Goal: Complete application form

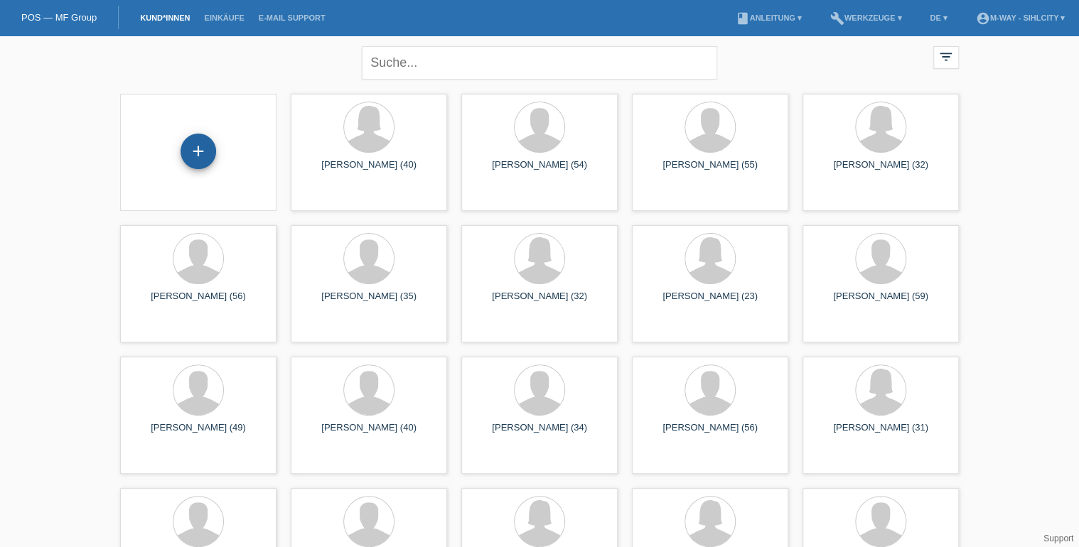
click at [195, 146] on div "+" at bounding box center [199, 152] width 36 height 36
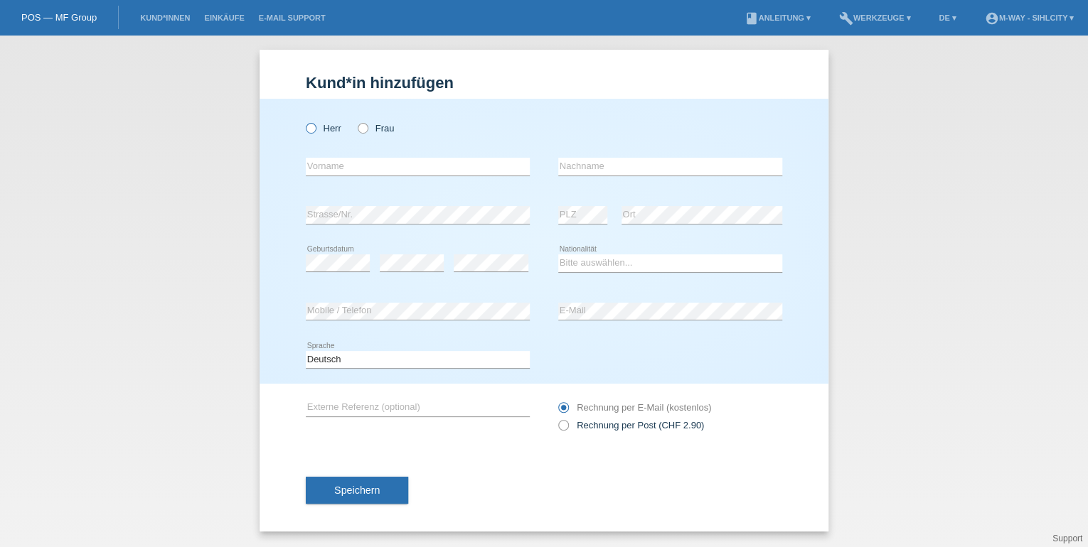
click at [304, 121] on icon at bounding box center [304, 121] width 0 height 0
click at [308, 132] on input "Herr" at bounding box center [310, 127] width 9 height 9
radio input "true"
click at [355, 168] on input "text" at bounding box center [418, 167] width 224 height 18
type input "[PERSON_NAME]"
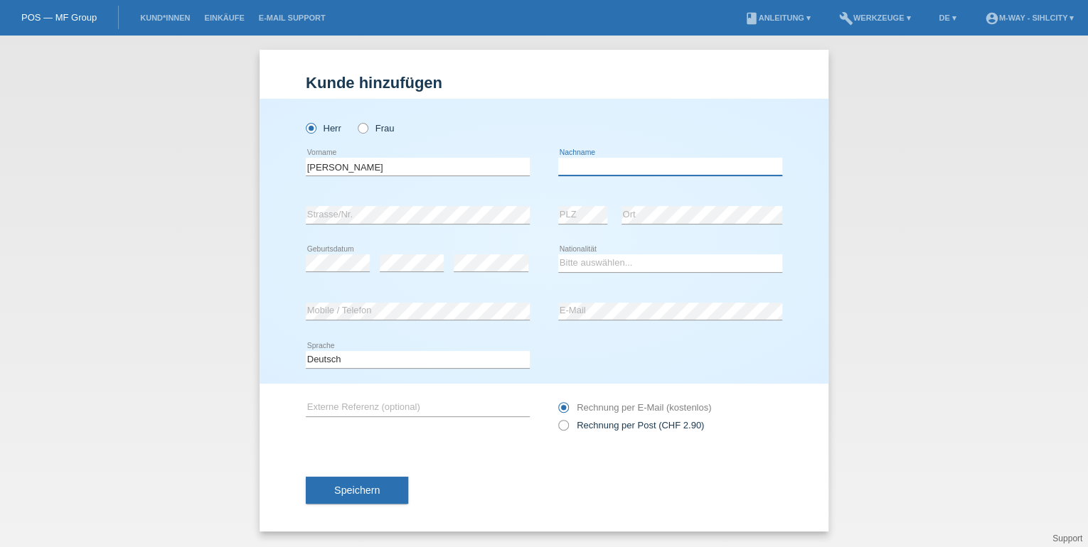
click at [594, 169] on input "text" at bounding box center [670, 167] width 224 height 18
type input "[PERSON_NAME]"
click at [593, 264] on select "Bitte auswählen... Schweiz Deutschland Liechtenstein Österreich ------------ Af…" at bounding box center [670, 262] width 224 height 17
click at [605, 264] on select "Bitte auswählen... Schweiz Deutschland Liechtenstein Österreich ------------ Af…" at bounding box center [670, 262] width 224 height 17
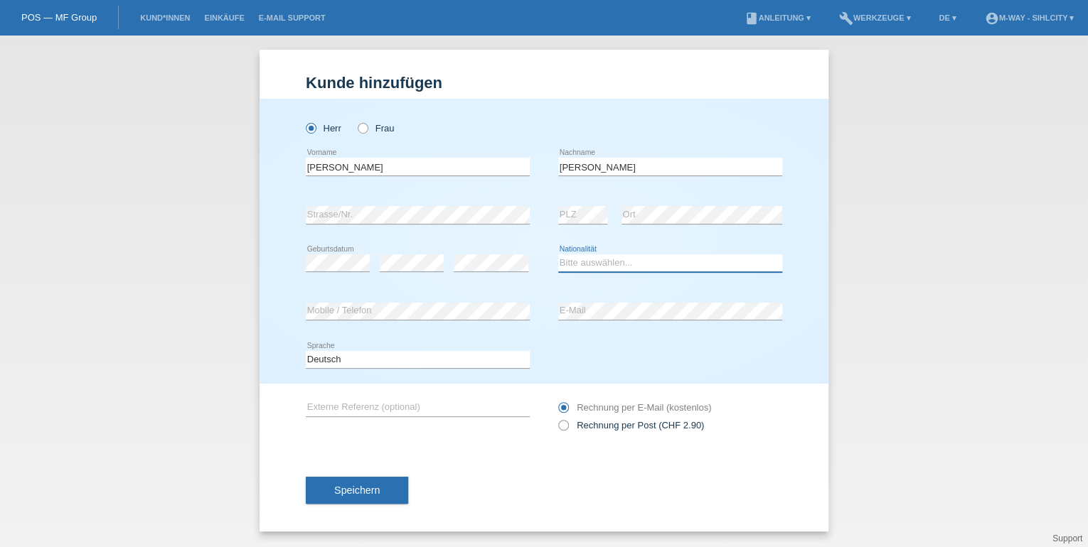
select select "IT"
click at [558, 254] on select "Bitte auswählen... Schweiz Deutschland Liechtenstein Österreich ------------ Af…" at bounding box center [670, 262] width 224 height 17
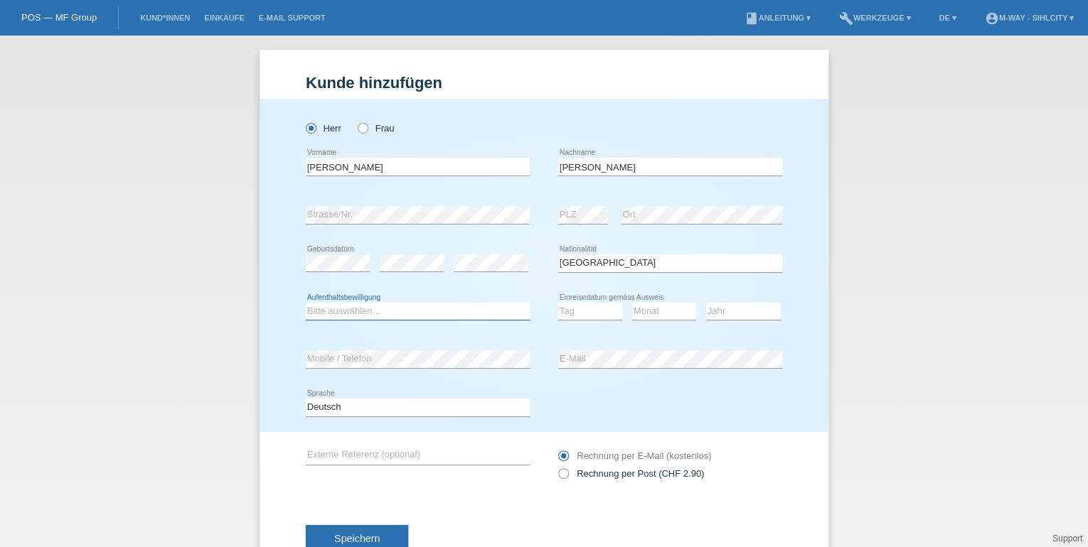
click at [316, 316] on select "Bitte auswählen... C B B - Flüchtlingsstatus Andere" at bounding box center [418, 311] width 224 height 17
select select "C"
click at [306, 303] on select "Bitte auswählen... C B B - Flüchtlingsstatus Andere" at bounding box center [418, 311] width 224 height 17
click at [578, 312] on select "Tag 01 02 03 04 05 06 07 08 09 10 11" at bounding box center [590, 311] width 64 height 17
click at [558, 303] on select "Tag 01 02 03 04 05 06 07 08 09 10 11" at bounding box center [590, 311] width 64 height 17
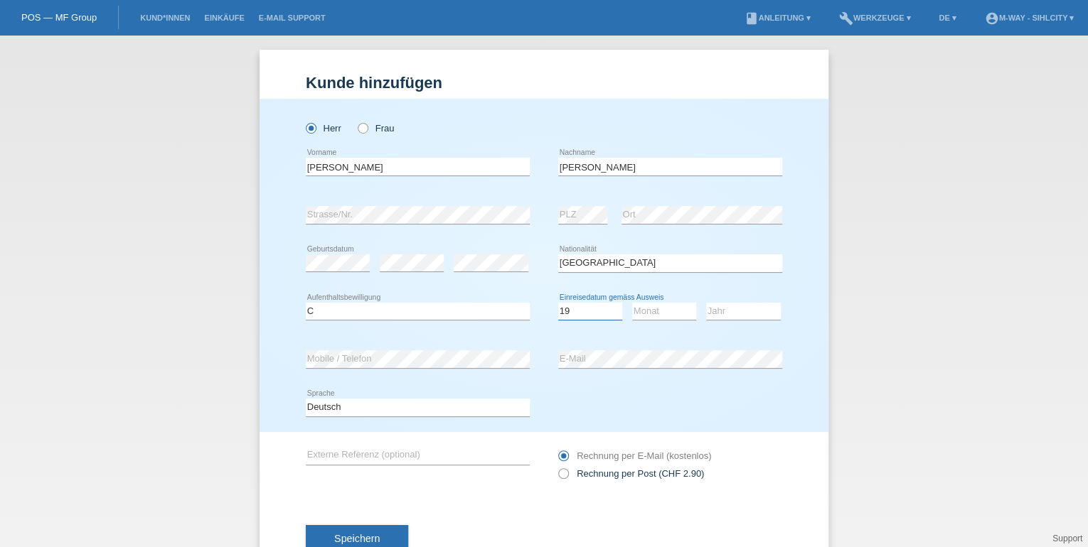
click at [575, 313] on select "Tag 01 02 03 04 05 06 07 08 09 10 11" at bounding box center [590, 311] width 64 height 17
click at [576, 335] on div "error E-Mail" at bounding box center [670, 359] width 224 height 48
click at [587, 309] on select "Tag 01 02 03 04 05 06 07 08 09 10 11" at bounding box center [590, 311] width 64 height 17
select select "08"
click at [558, 303] on select "Tag 01 02 03 04 05 06 07 08 09 10 11" at bounding box center [590, 311] width 64 height 17
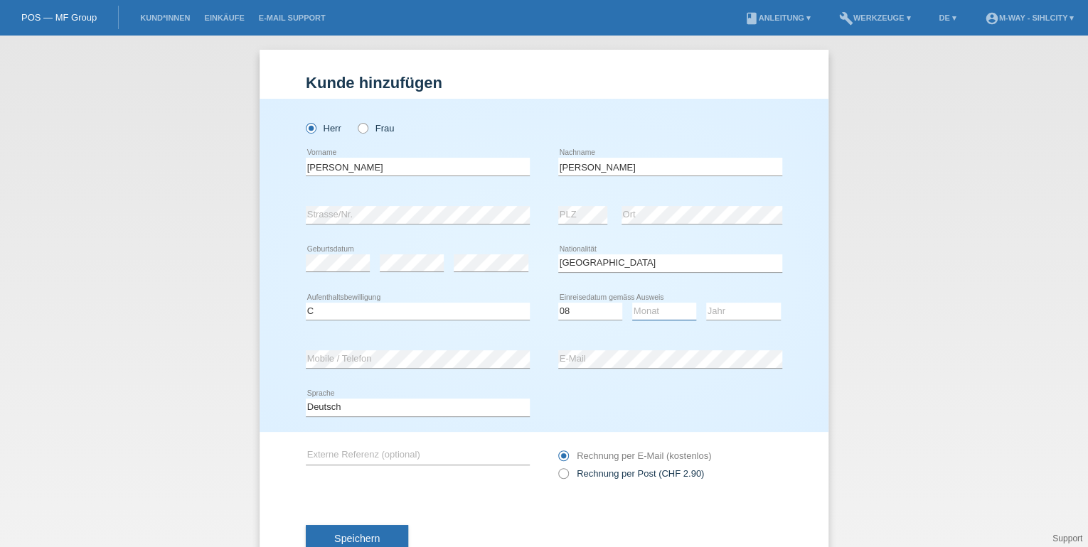
click at [660, 313] on select "Monat 01 02 03 04 05 06 07 08 09 10 11" at bounding box center [664, 311] width 64 height 17
select select "11"
click at [632, 303] on select "Monat 01 02 03 04 05 06 07 08 09 10 11" at bounding box center [664, 311] width 64 height 17
click at [739, 311] on select "Jahr 2025 2024 2023 2022 2021 2020 2019 2018 2017 2016 2015 2014 2013 2012 2011…" at bounding box center [743, 311] width 75 height 17
select select "1959"
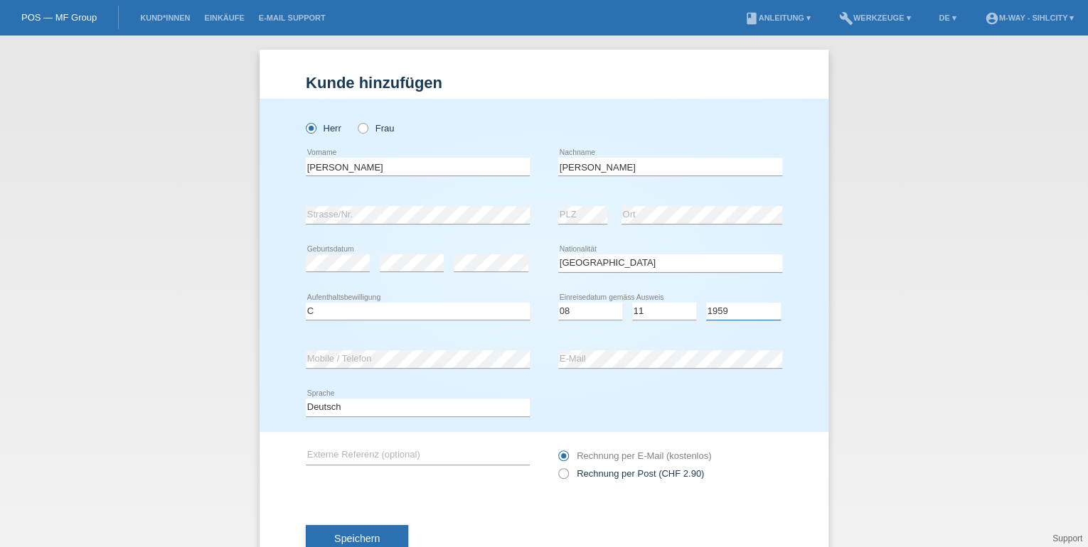
click at [706, 303] on select "Jahr 2025 2024 2023 2022 2021 2020 2019 2018 2017 2016 2015 2014 2013 2012 2011…" at bounding box center [743, 311] width 75 height 17
click at [353, 530] on button "Speichern" at bounding box center [357, 538] width 102 height 27
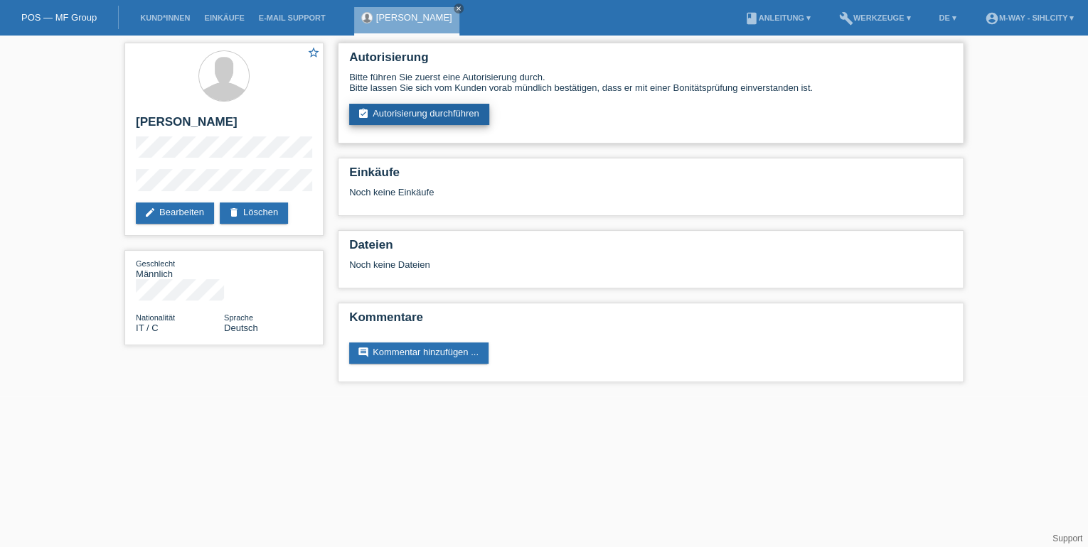
click at [412, 112] on link "assignment_turned_in Autorisierung durchführen" at bounding box center [419, 114] width 140 height 21
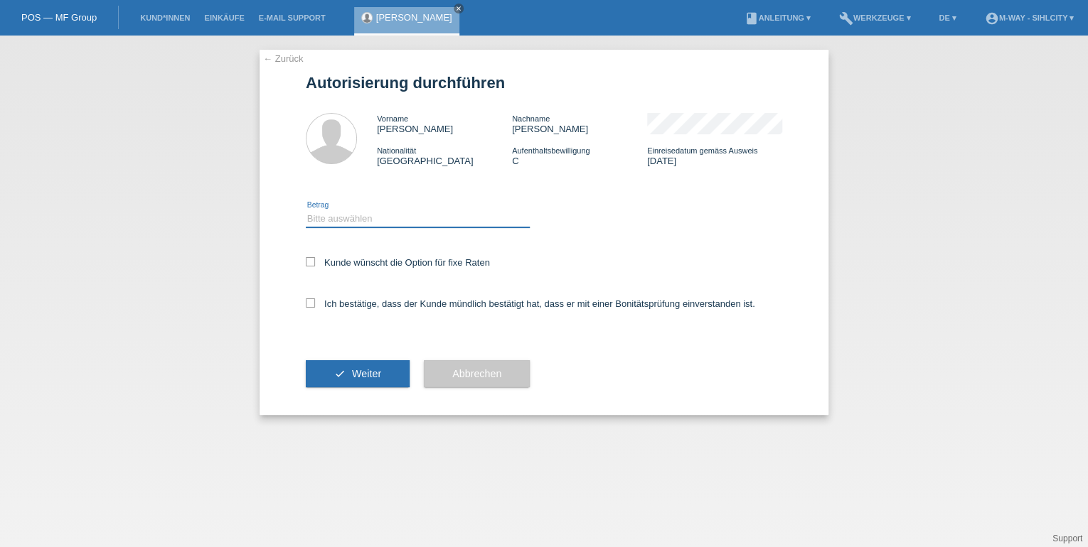
click at [344, 218] on select "Bitte auswählen CHF 1.00 - CHF 499.00 CHF 500.00 - CHF 1'999.00 CHF 2'000.00 - …" at bounding box center [418, 218] width 224 height 17
select select "3"
click at [306, 210] on select "Bitte auswählen CHF 1.00 - CHF 499.00 CHF 500.00 - CHF 1'999.00 CHF 2'000.00 - …" at bounding box center [418, 218] width 224 height 17
click at [311, 257] on icon at bounding box center [310, 261] width 9 height 9
click at [311, 257] on input "Kunde wünscht die Option für fixe Raten" at bounding box center [310, 261] width 9 height 9
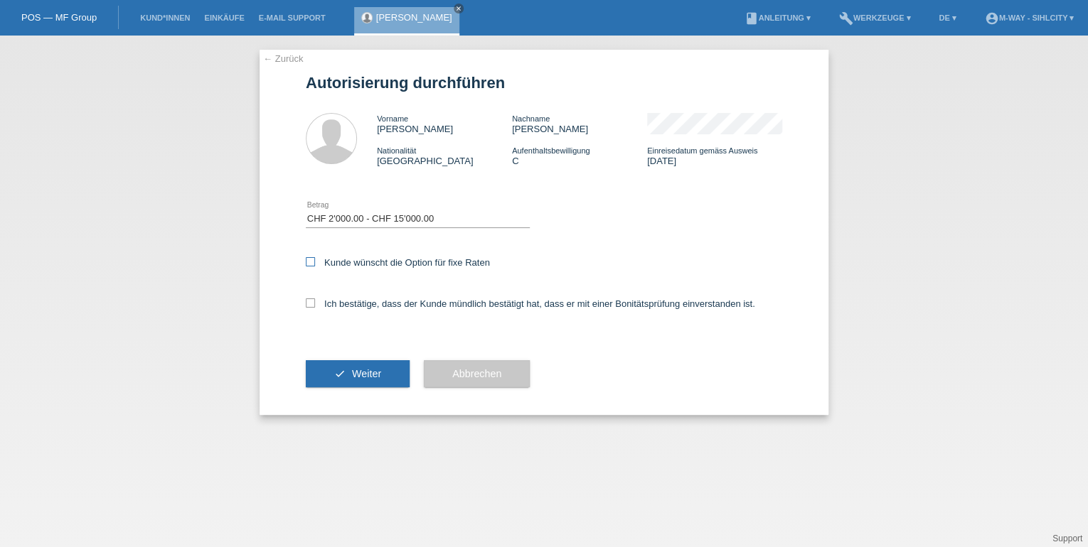
checkbox input "true"
click at [307, 304] on icon at bounding box center [310, 303] width 9 height 9
click at [307, 304] on input "Ich bestätige, dass der Kunde mündlich bestätigt hat, dass er mit einer Bonität…" at bounding box center [310, 303] width 9 height 9
checkbox input "true"
click at [361, 372] on span "Weiter" at bounding box center [366, 373] width 29 height 11
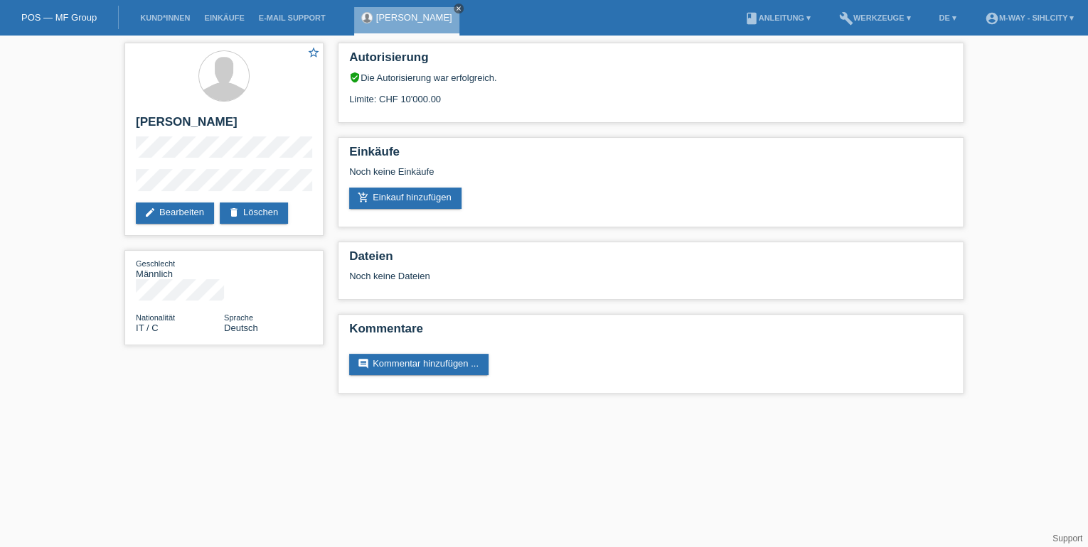
click at [455, 8] on icon "close" at bounding box center [458, 8] width 7 height 7
